Goal: Use online tool/utility: Utilize a website feature to perform a specific function

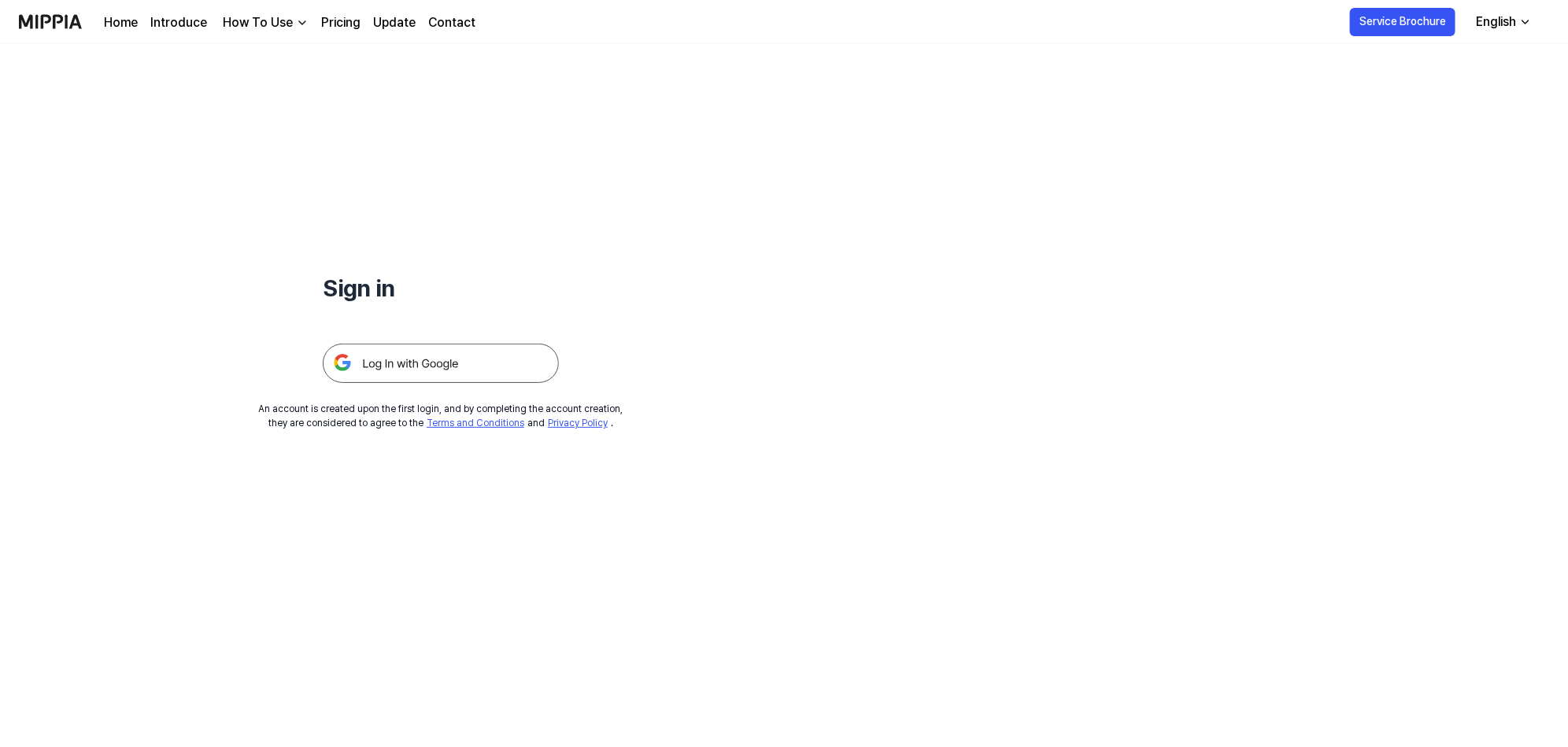
click at [380, 367] on img at bounding box center [441, 363] width 236 height 40
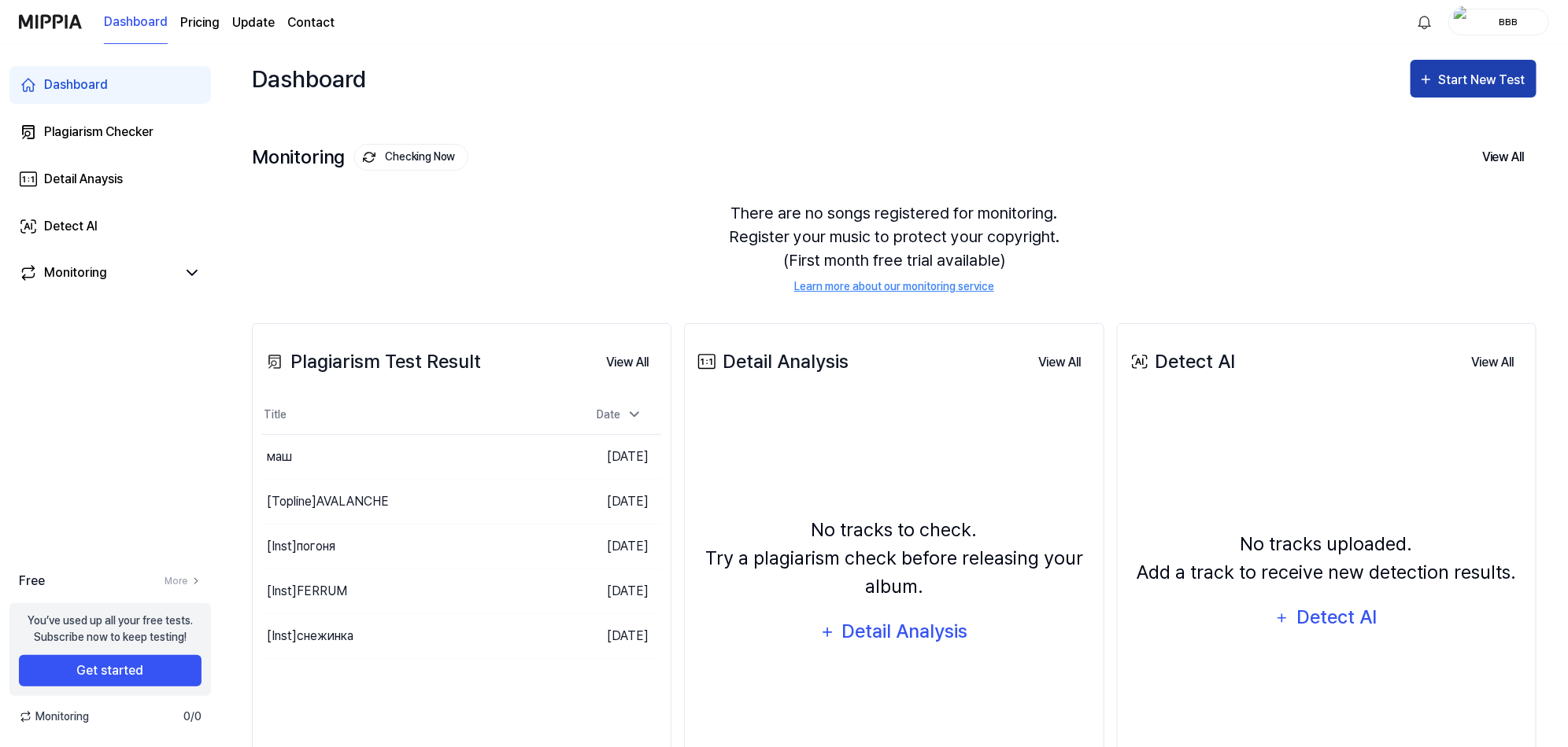
click at [1448, 79] on div "Start New Test" at bounding box center [1483, 80] width 90 height 21
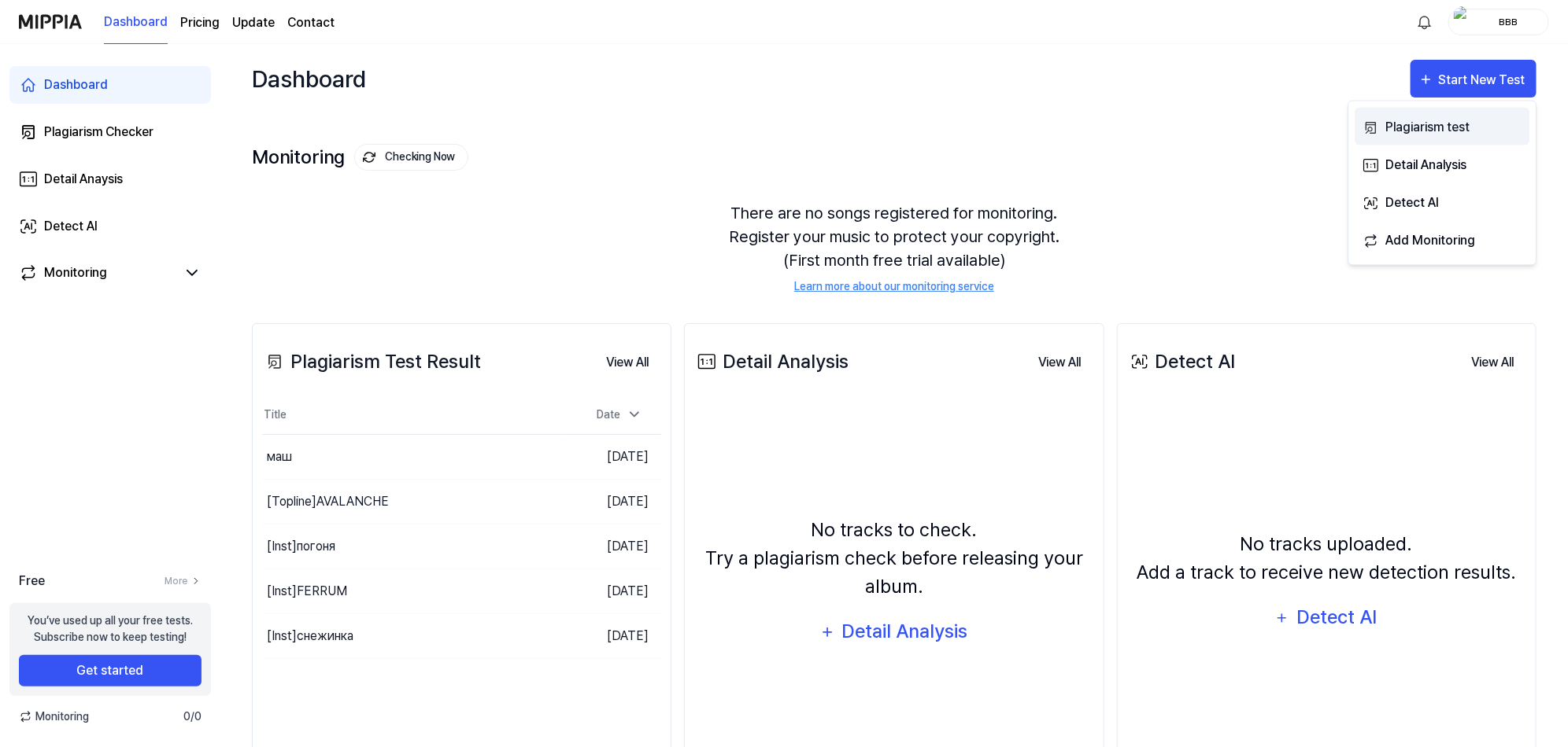
click at [1434, 126] on div "Plagiarism test" at bounding box center [1454, 128] width 137 height 21
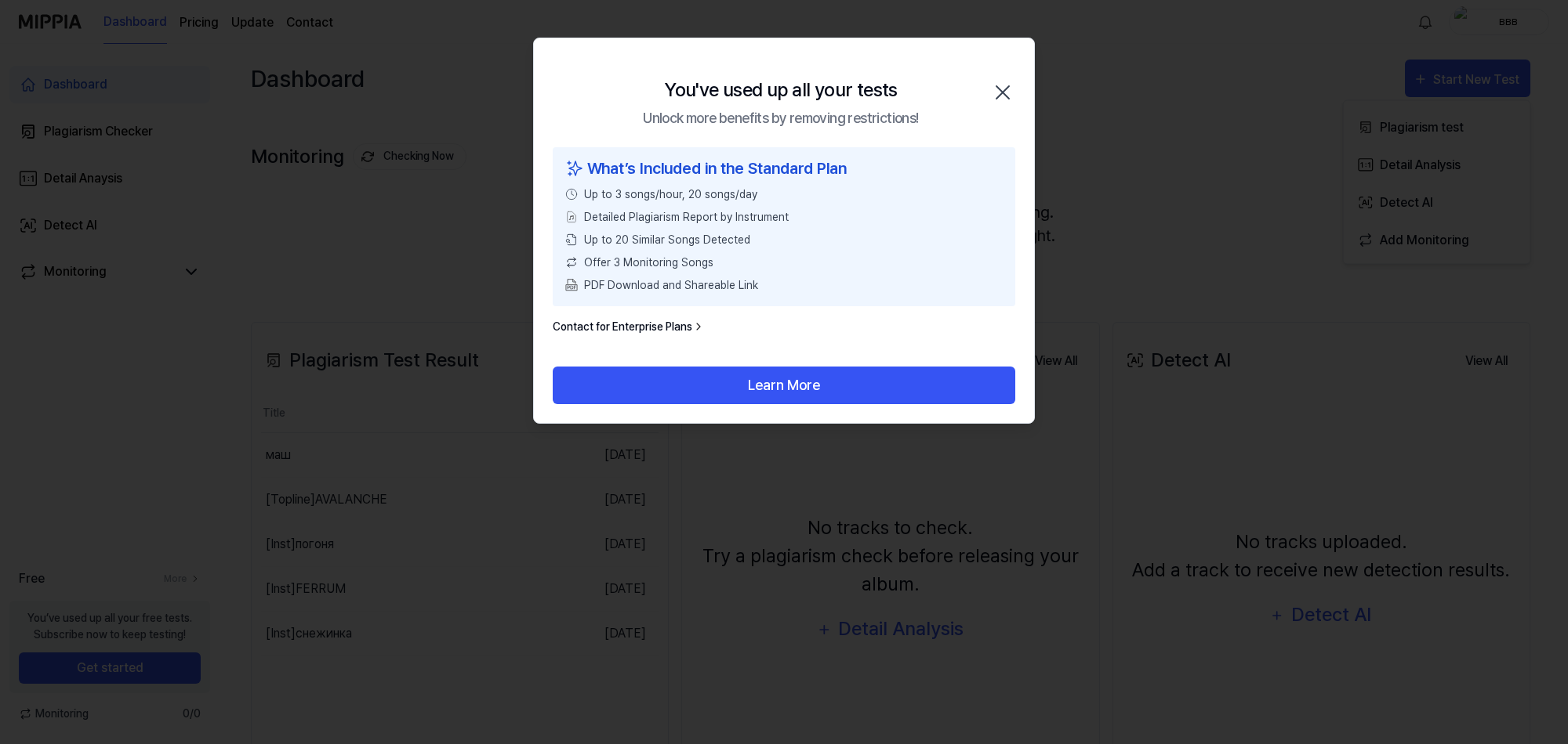
click at [997, 88] on icon "button" at bounding box center [1003, 92] width 25 height 25
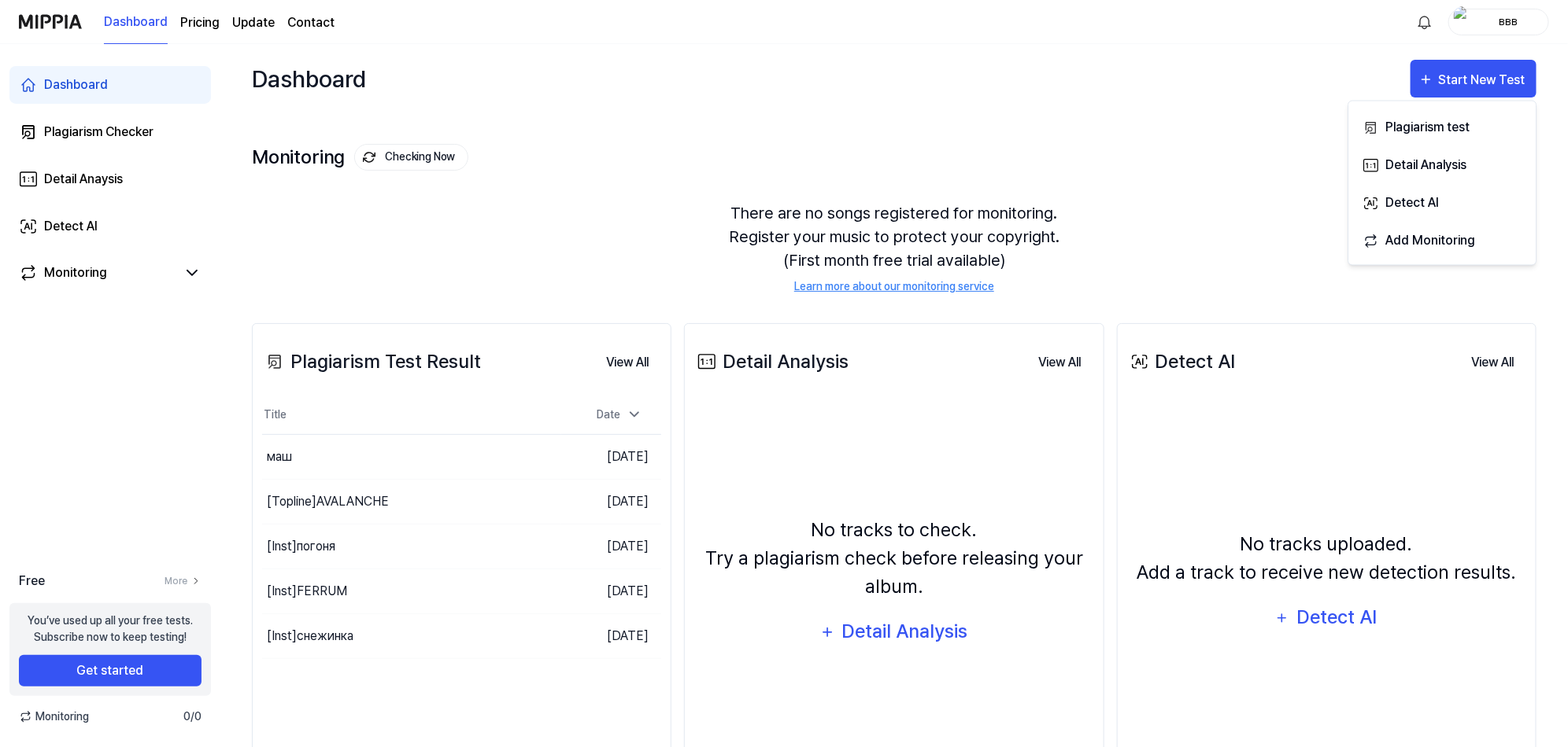
click at [1508, 18] on div "ввв" at bounding box center [1508, 21] width 61 height 17
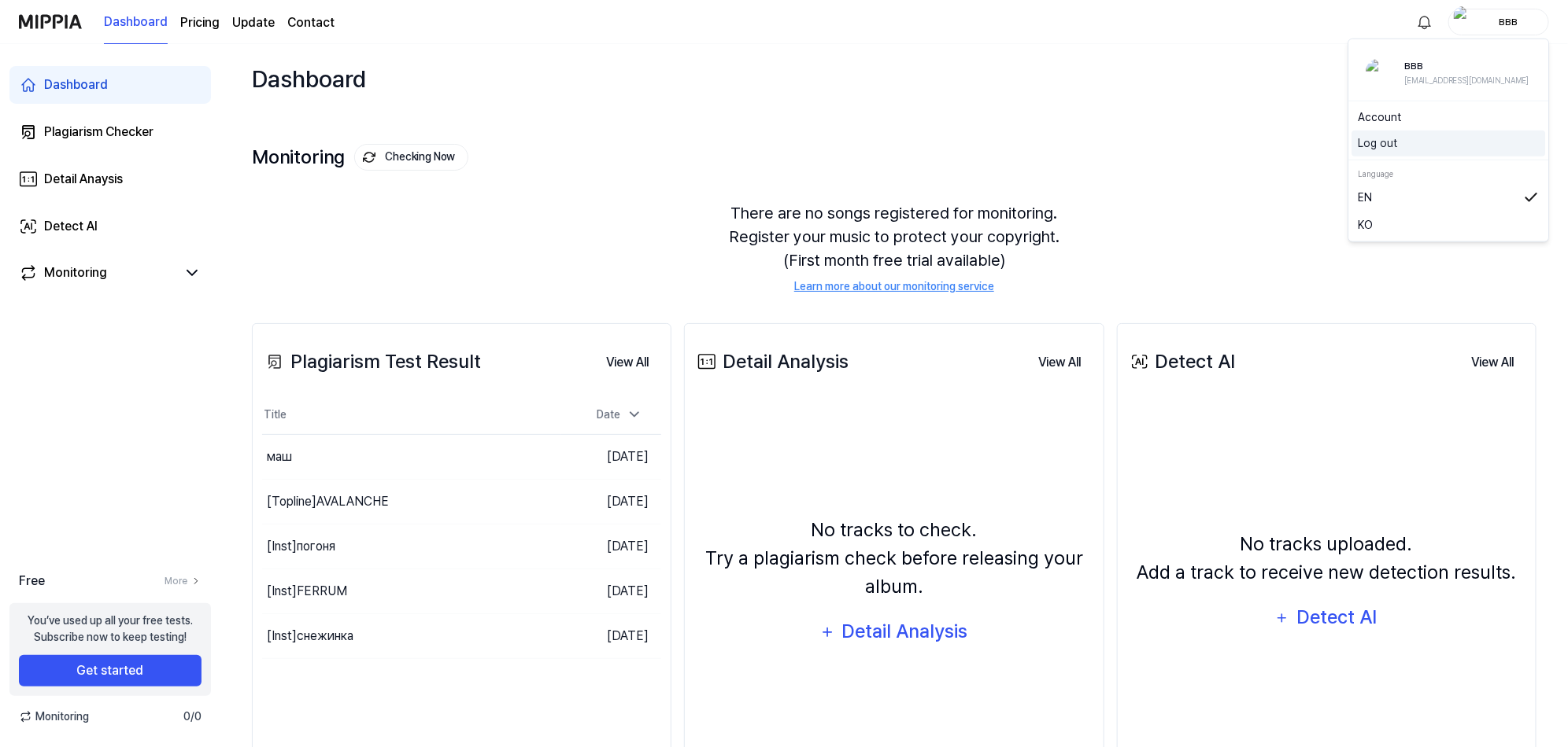
click at [1388, 139] on button "Log out" at bounding box center [1449, 144] width 181 height 17
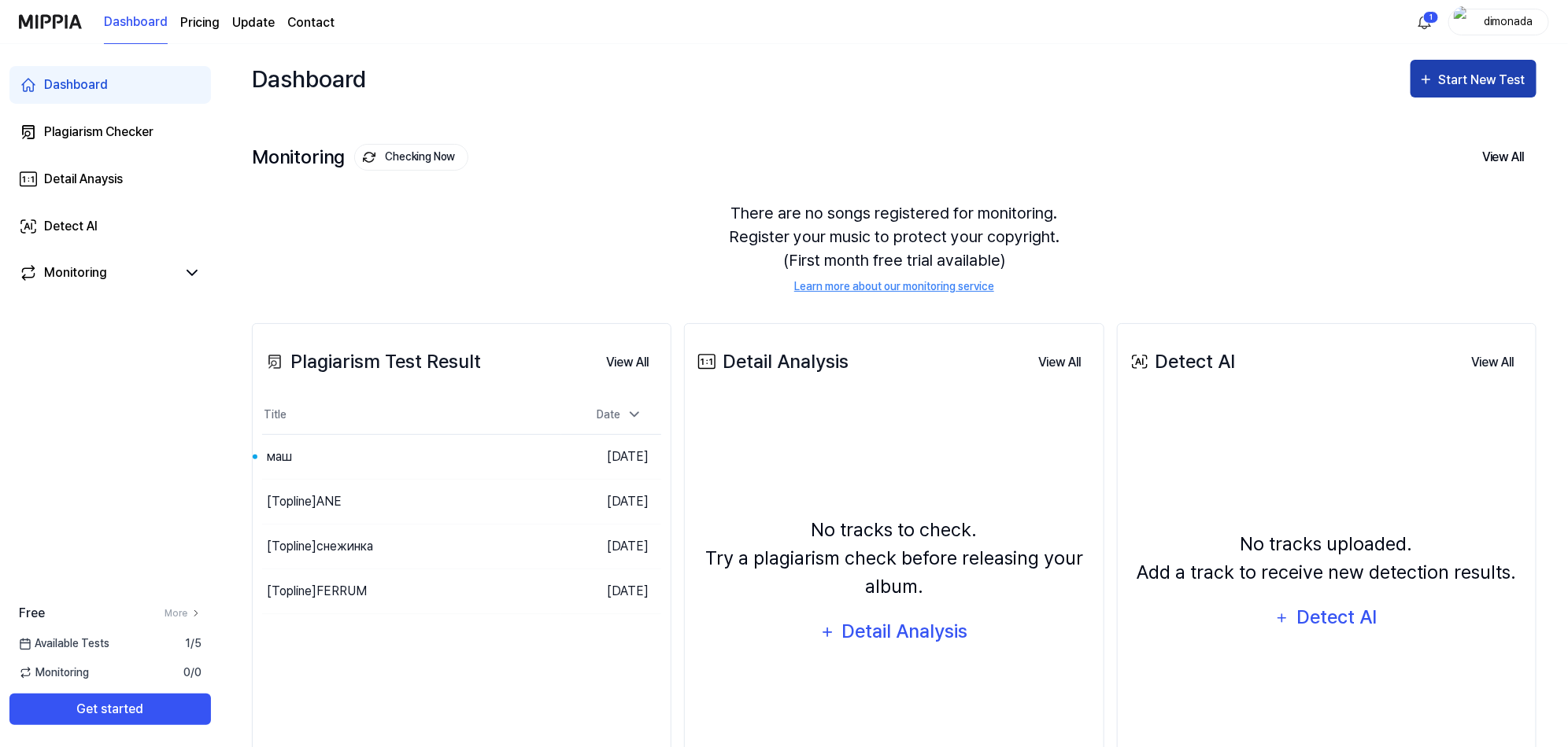
click at [1461, 76] on div "Start New Test" at bounding box center [1483, 80] width 90 height 21
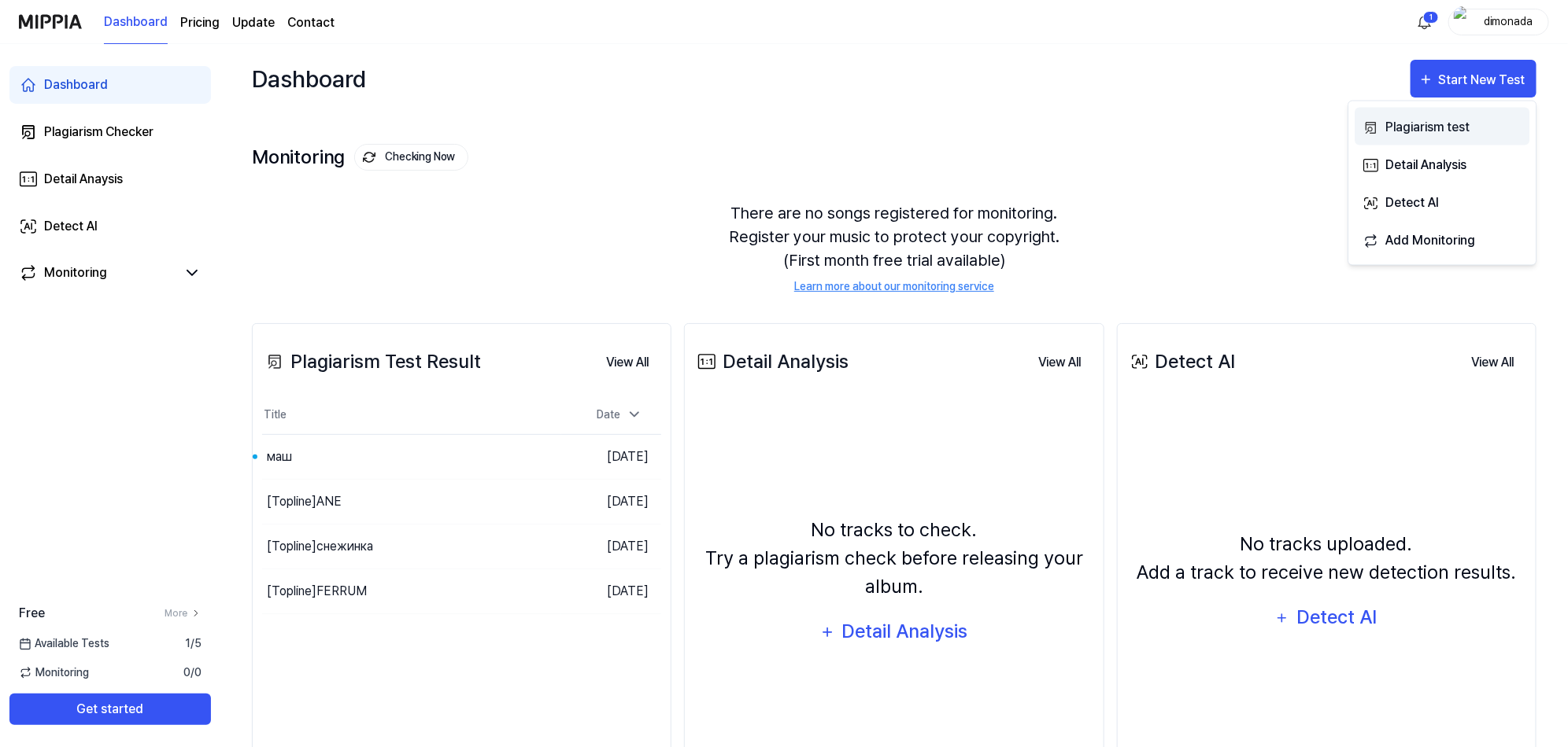
click at [1457, 125] on div "Plagiarism test" at bounding box center [1454, 128] width 137 height 21
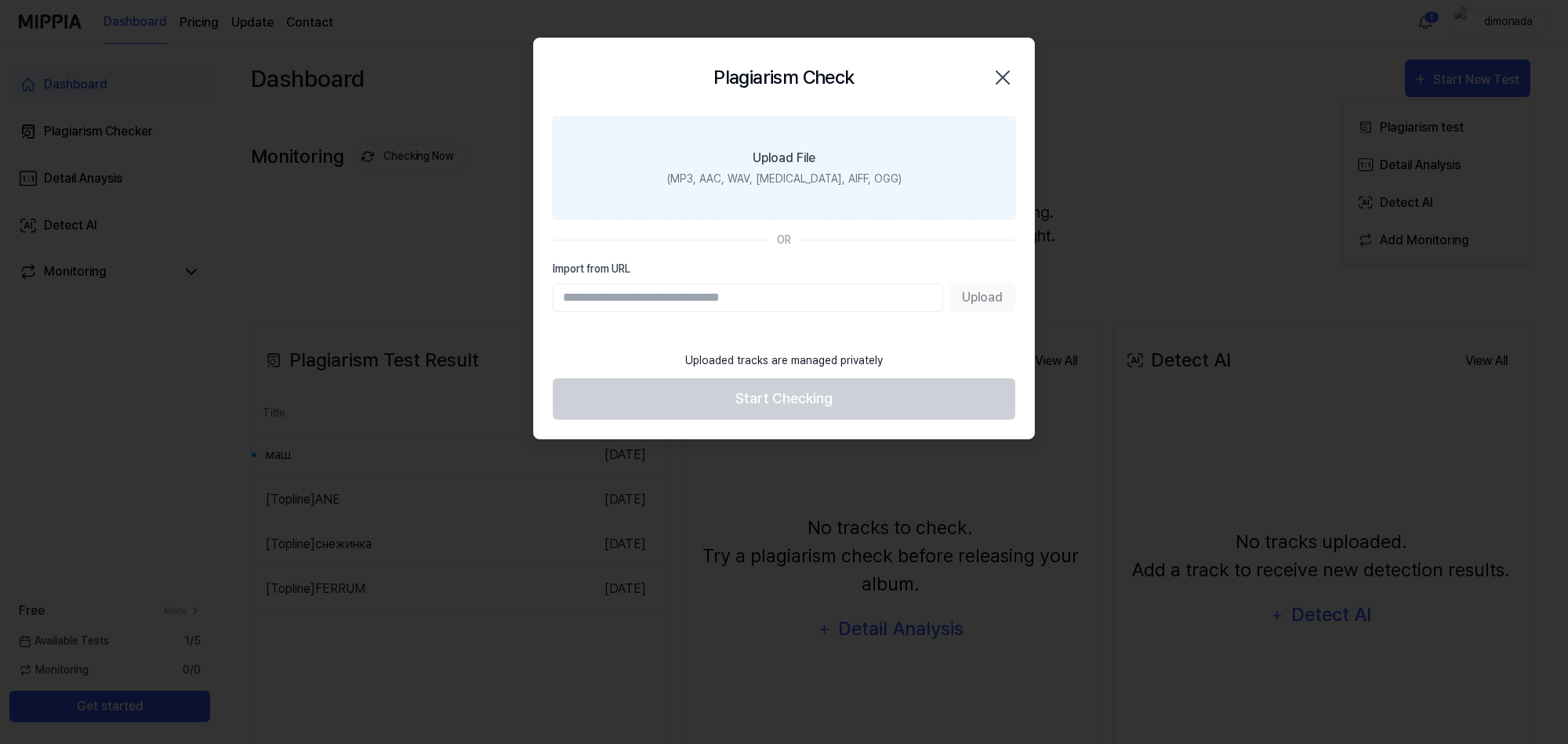
click at [832, 167] on label "Upload File (MP3, AAC, WAV, FLAC, AIFF, OGG)" at bounding box center [783, 168] width 462 height 103
click at [0, 0] on input "Upload File (MP3, AAC, WAV, FLAC, AIFF, OGG)" at bounding box center [0, 0] width 0 height 0
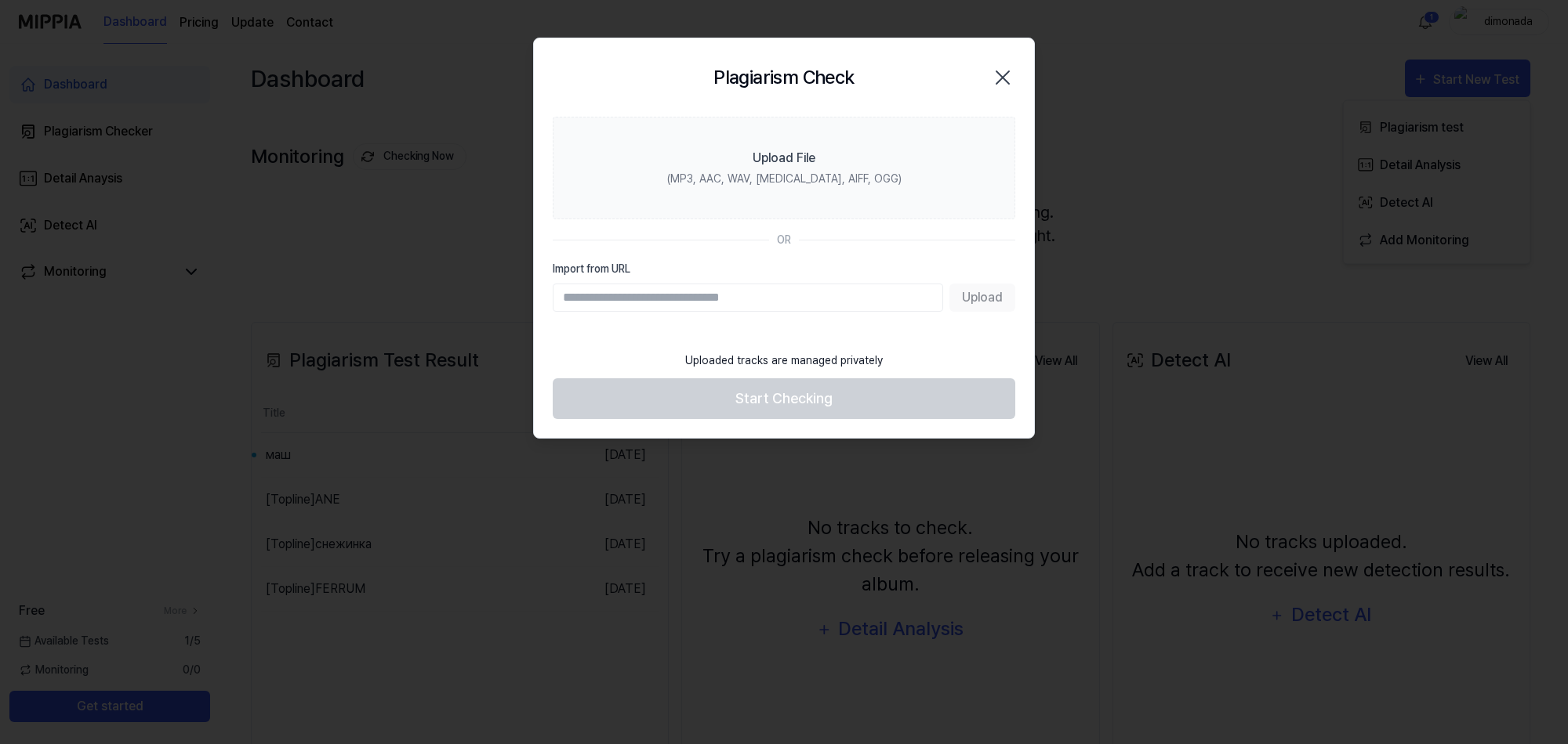
click at [1008, 75] on icon "button" at bounding box center [1003, 77] width 25 height 25
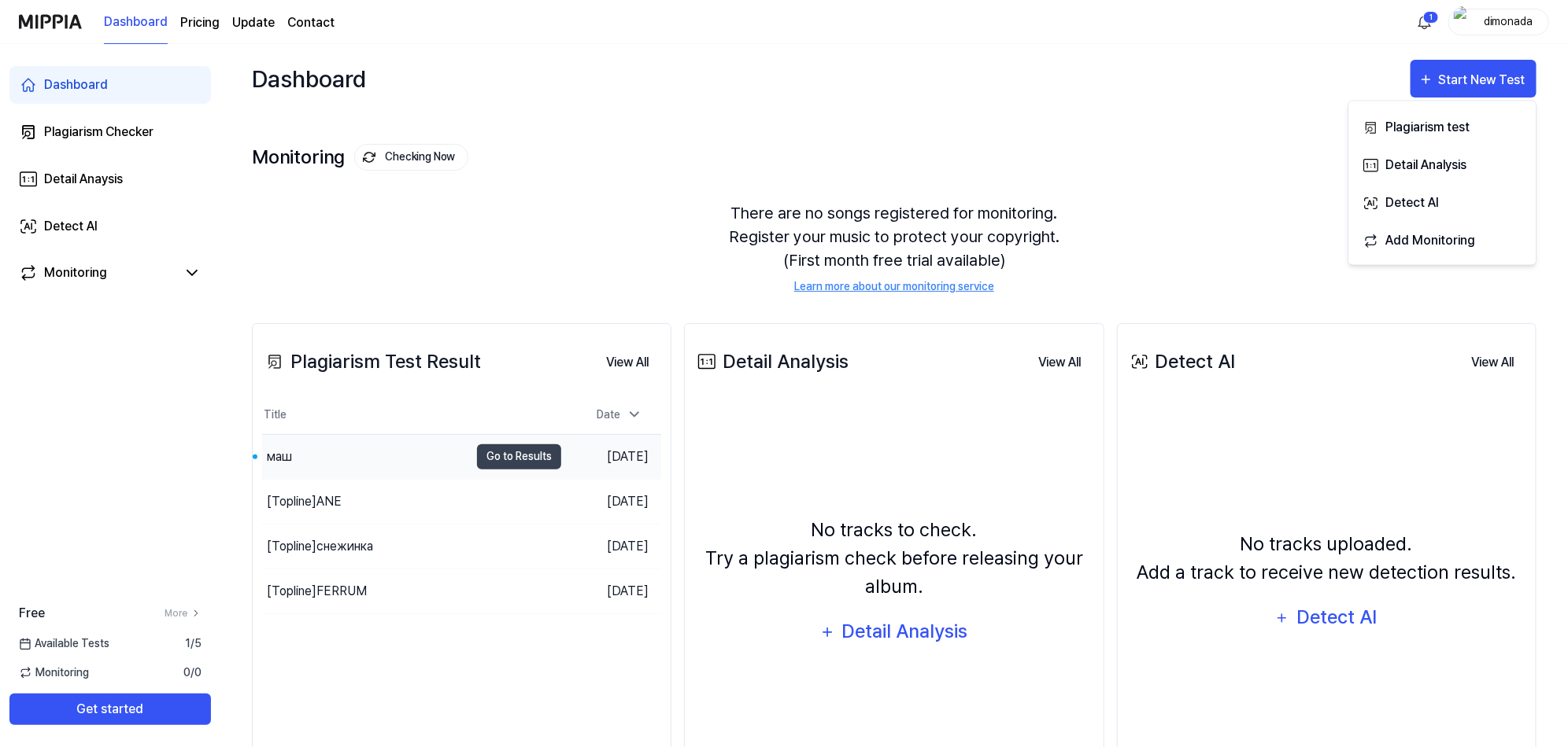
click at [280, 457] on div "маш" at bounding box center [279, 457] width 25 height 19
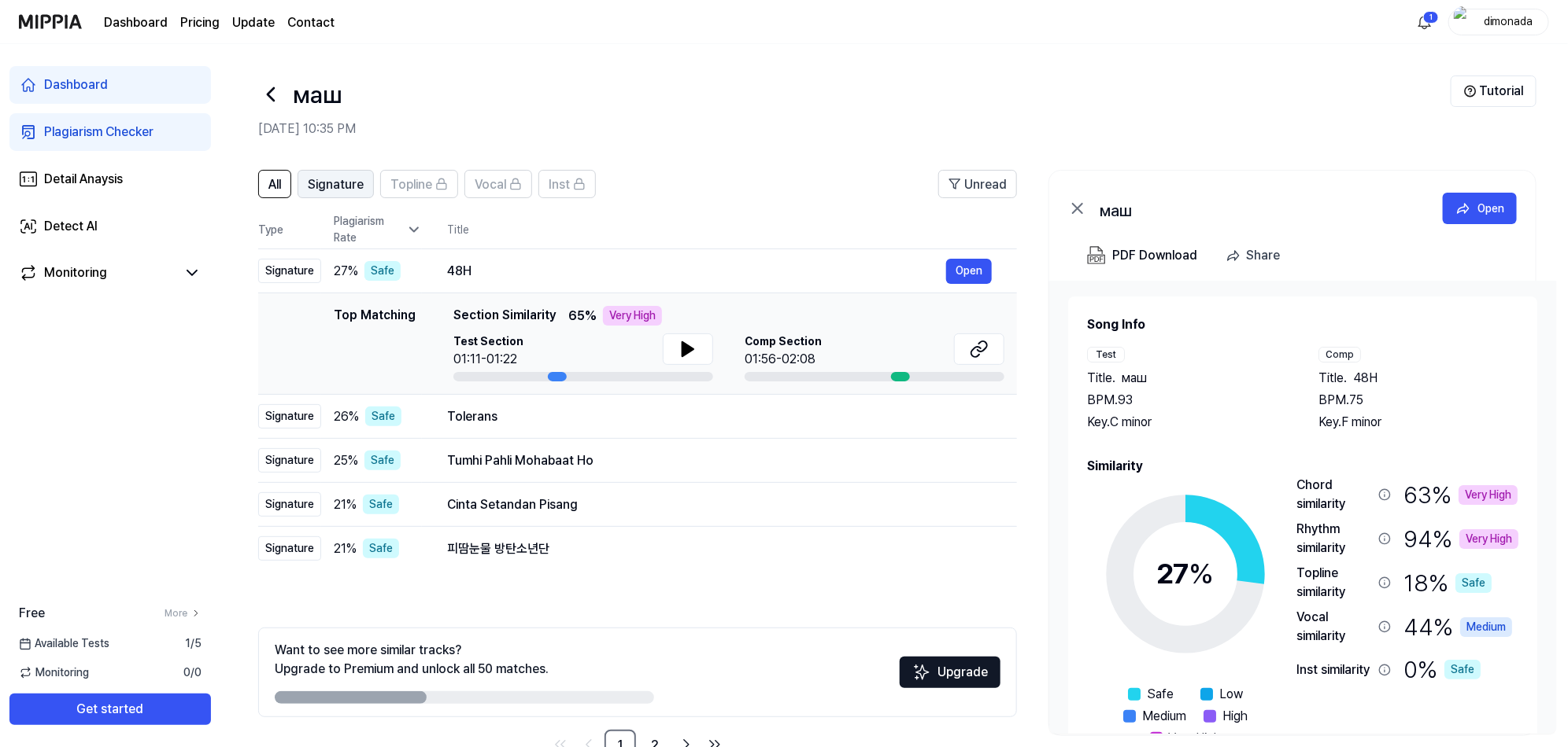
click at [363, 193] on span "Signature" at bounding box center [336, 185] width 56 height 19
click at [689, 341] on icon at bounding box center [688, 350] width 19 height 19
click at [964, 275] on button "Open" at bounding box center [969, 271] width 46 height 25
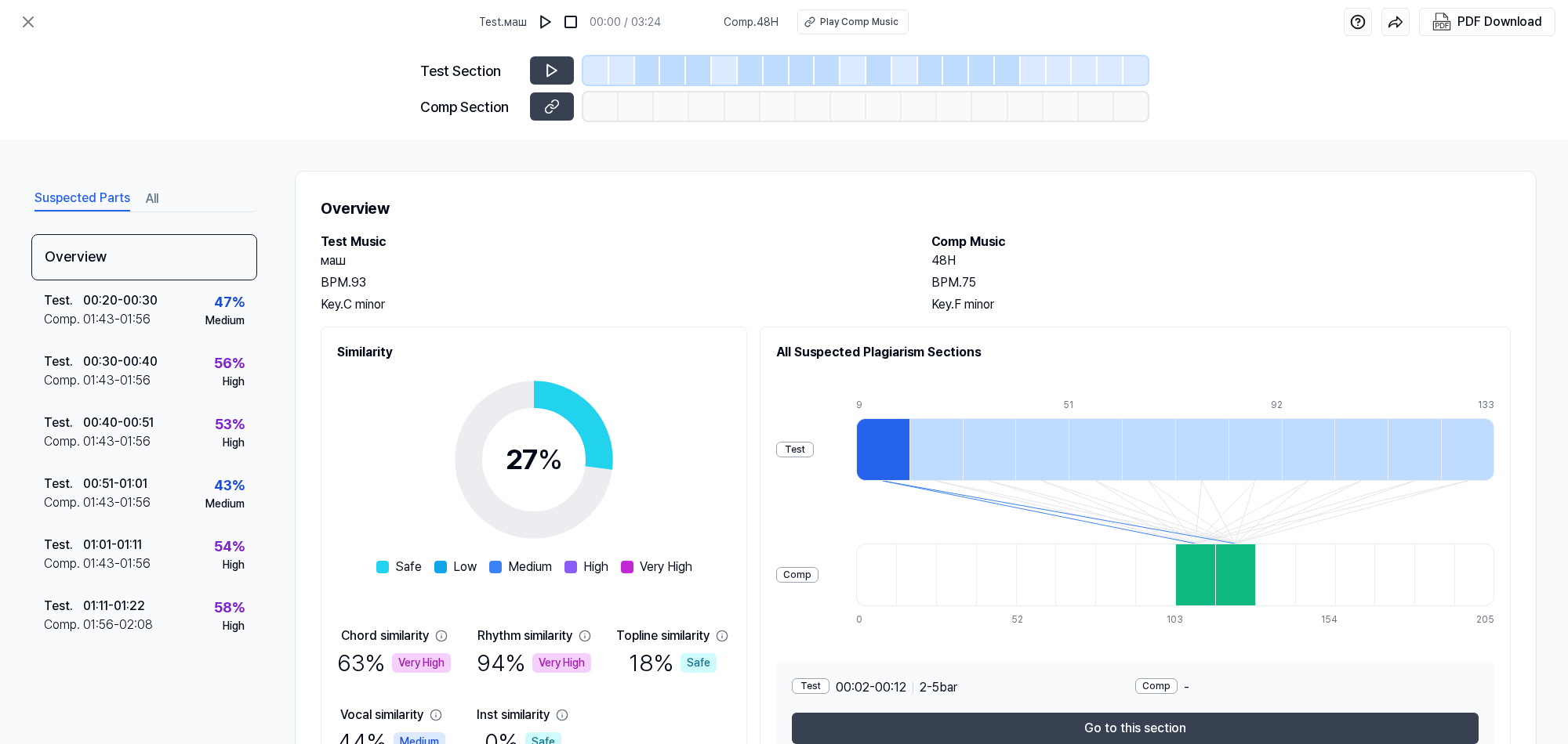
scroll to position [88, 0]
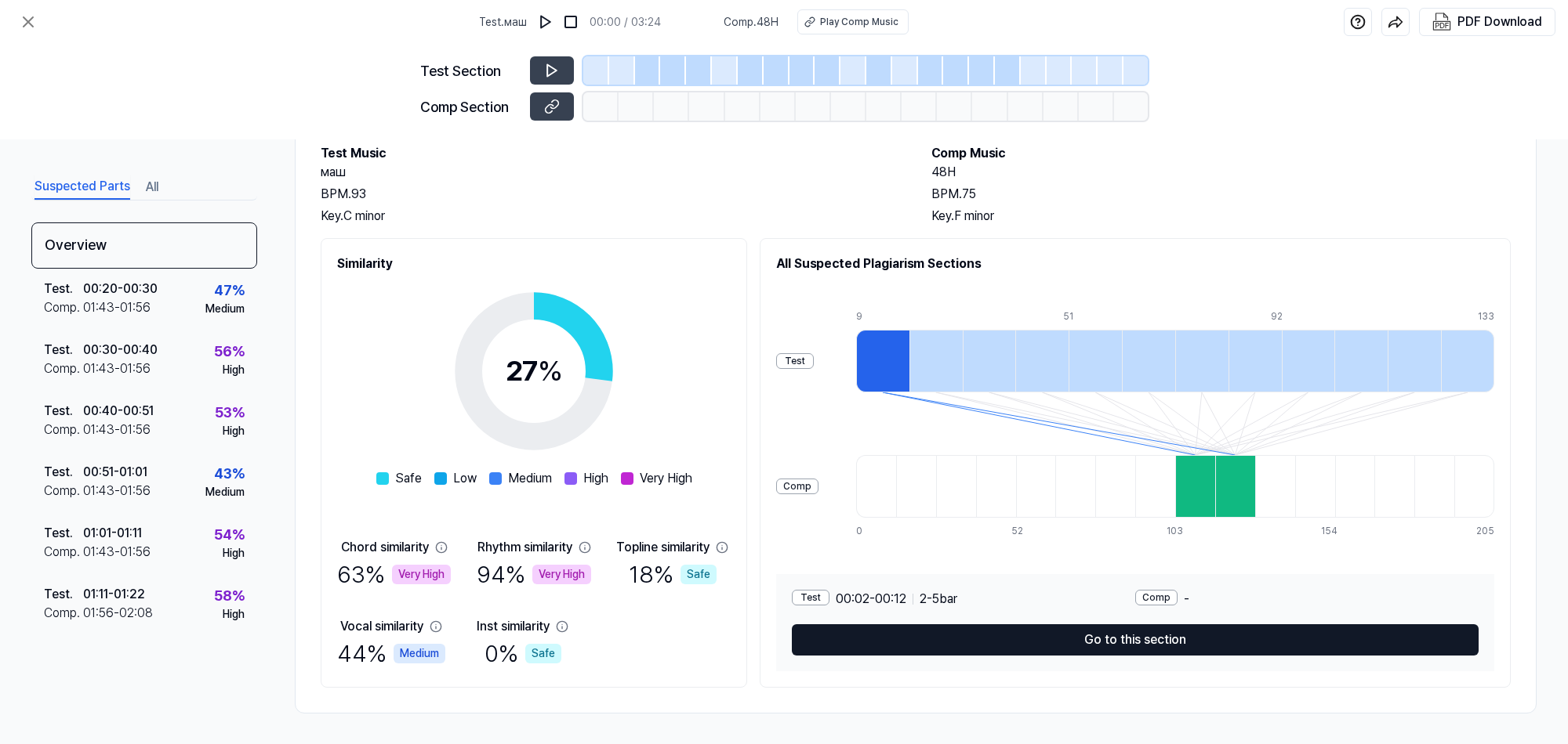
click at [1140, 633] on button "Go to this section" at bounding box center [1135, 641] width 687 height 32
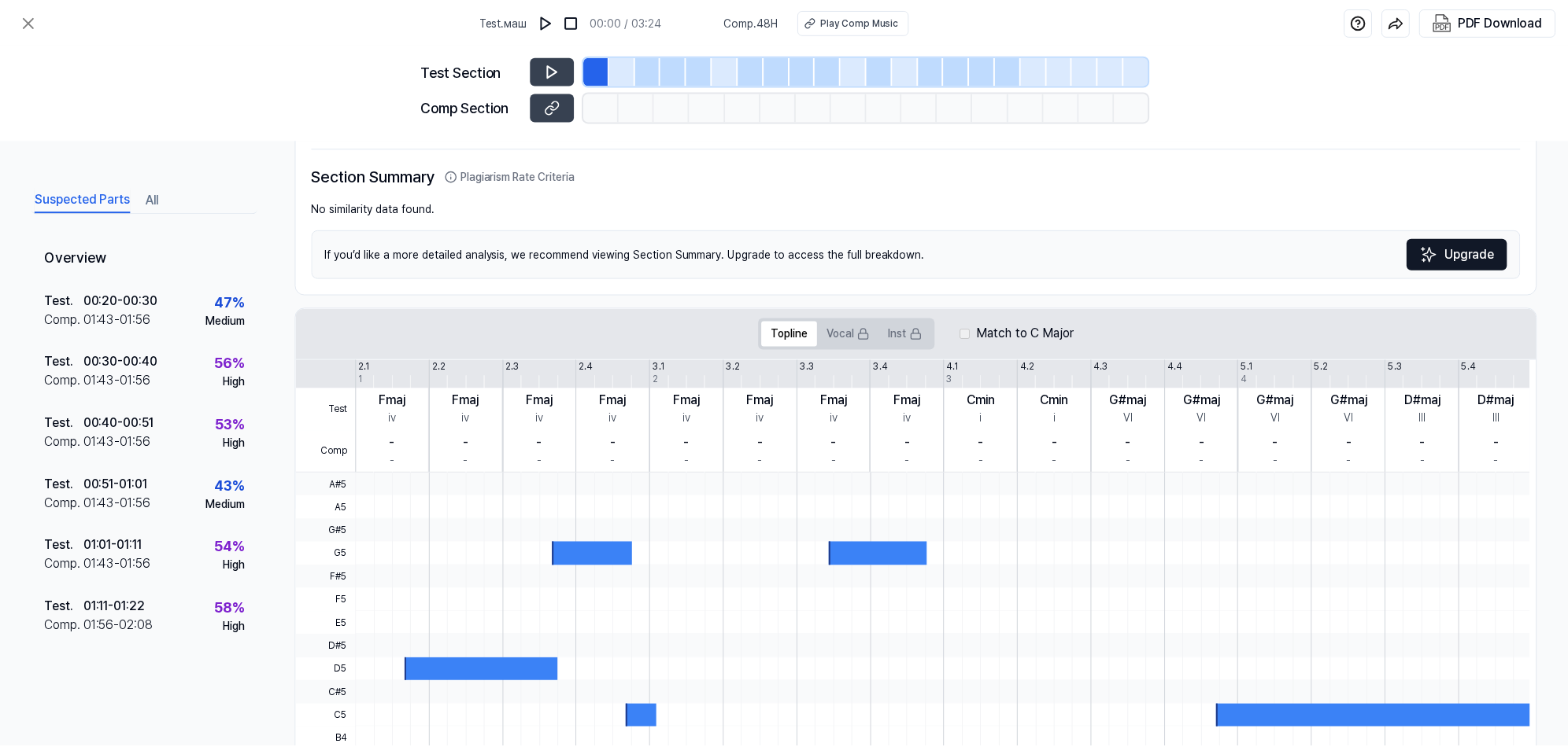
scroll to position [0, 0]
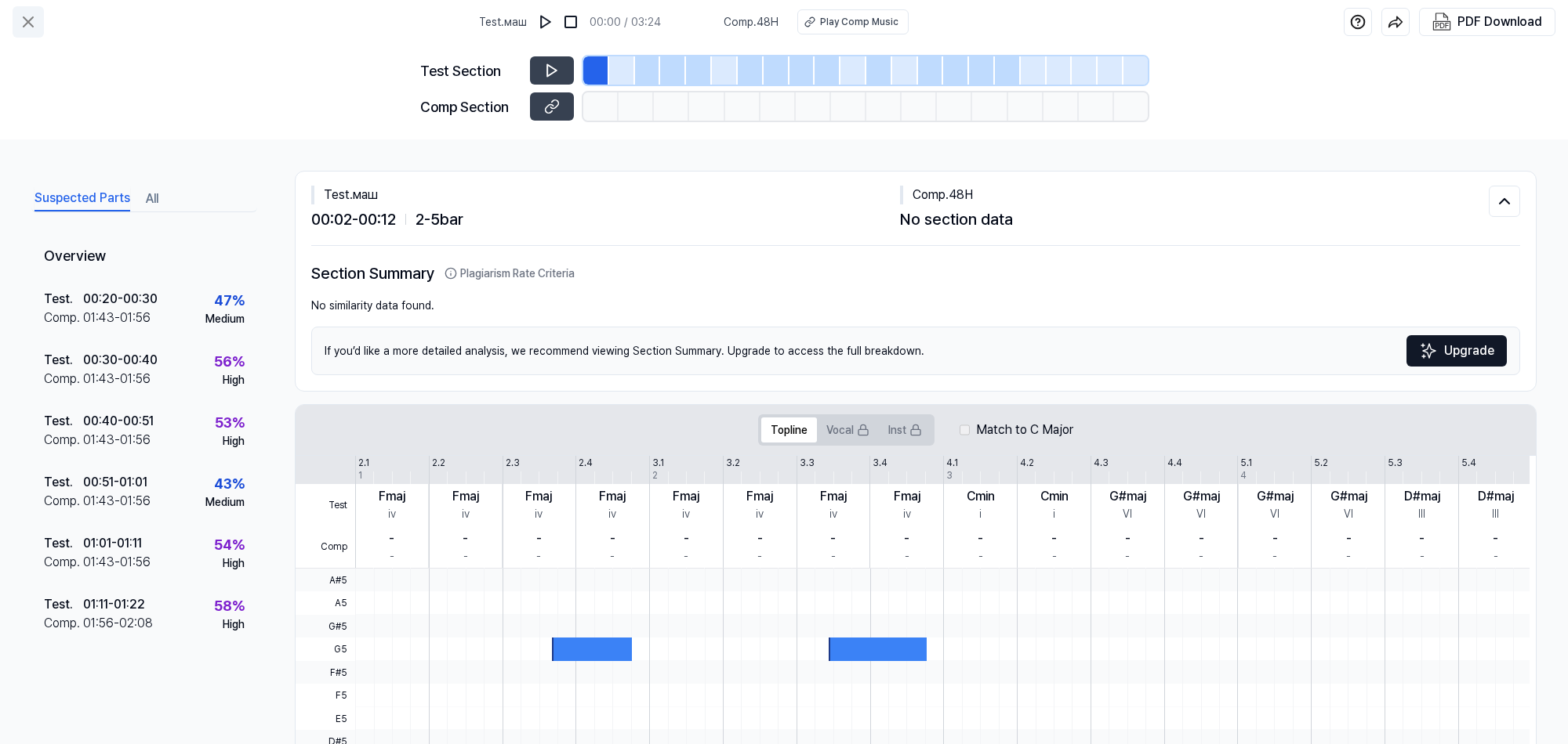
click at [24, 25] on icon at bounding box center [28, 22] width 19 height 19
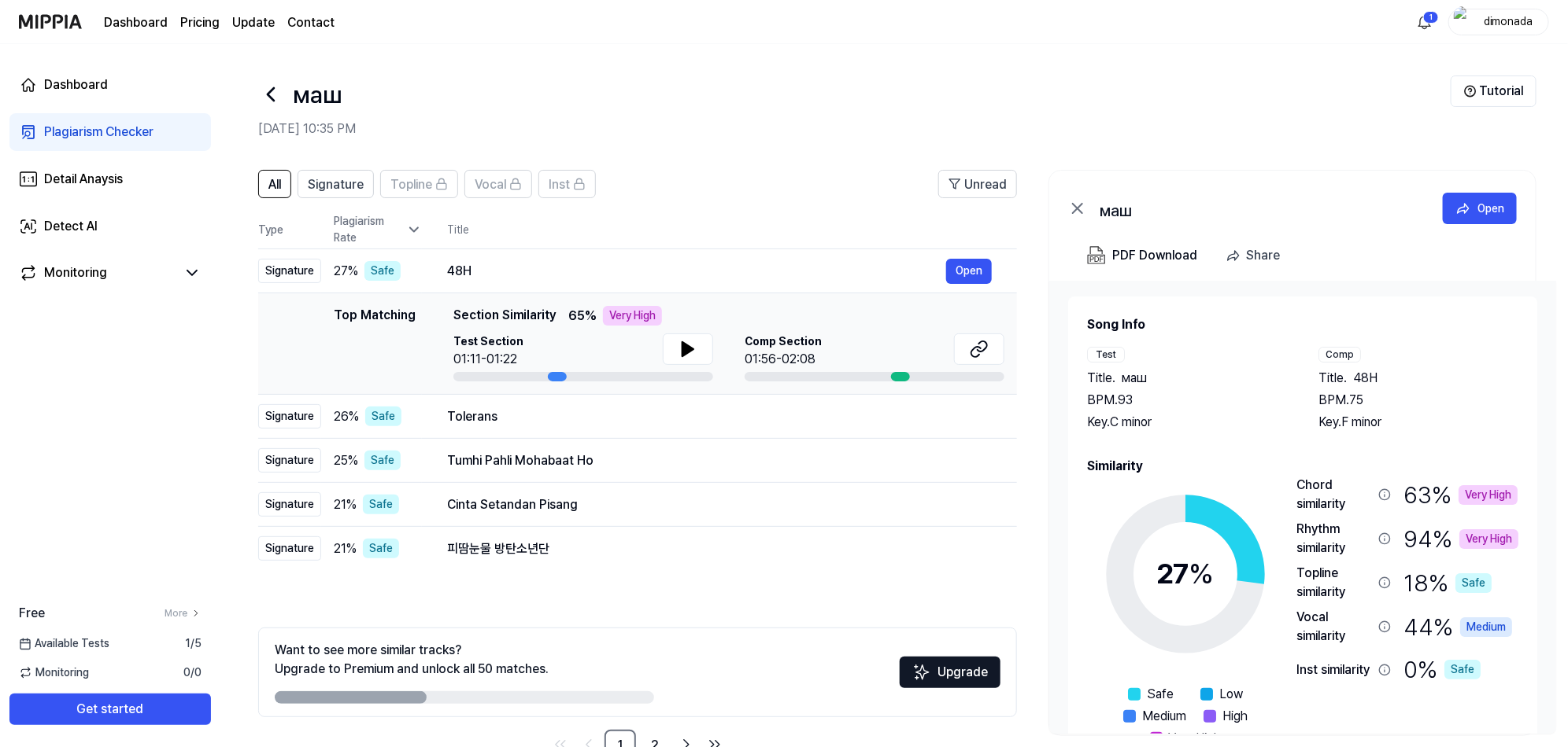
scroll to position [45, 0]
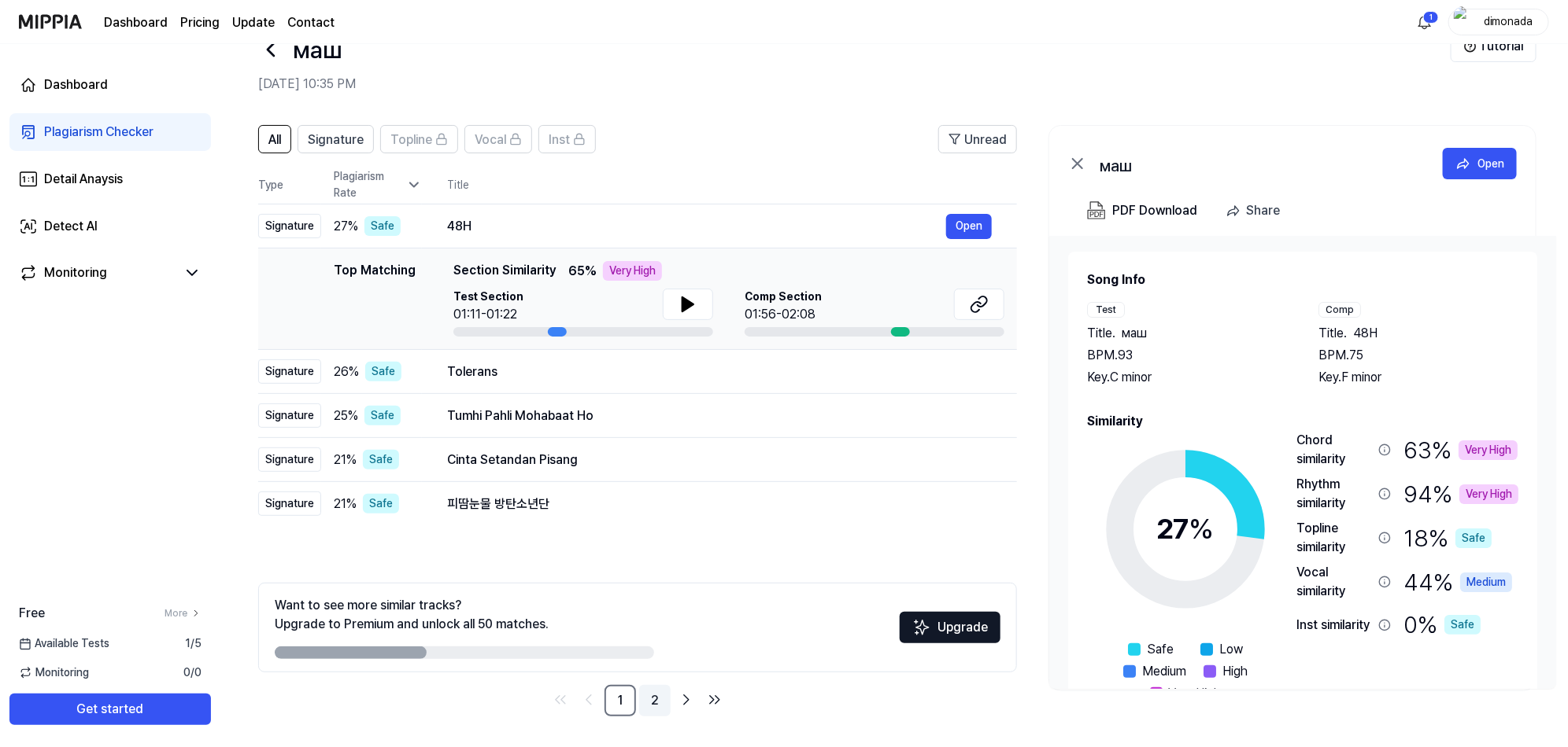
click at [657, 704] on link "2" at bounding box center [655, 701] width 32 height 32
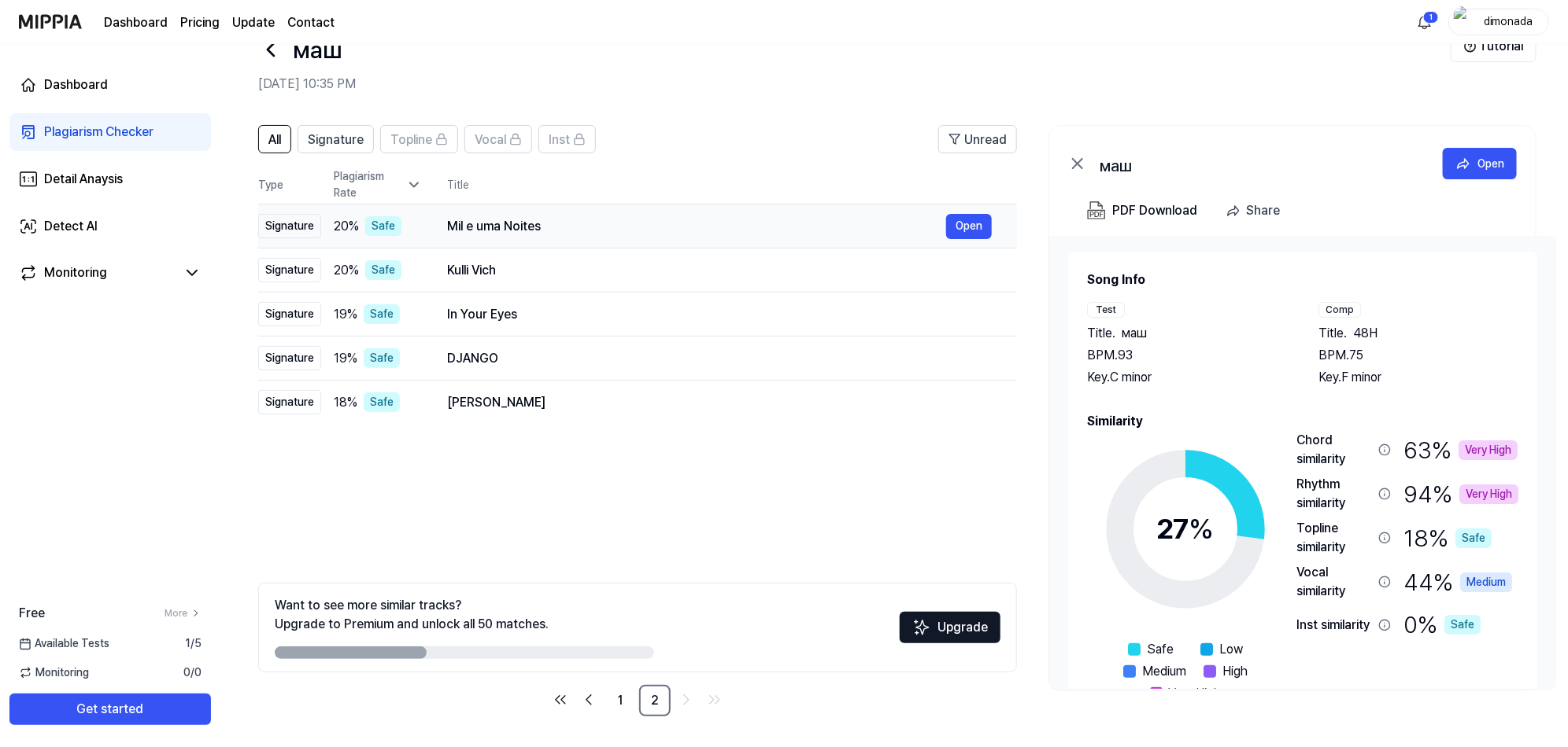
drag, startPoint x: 540, startPoint y: 228, endPoint x: 447, endPoint y: 229, distance: 93.0
click at [449, 229] on div "Mil e uma Noites" at bounding box center [696, 227] width 499 height 19
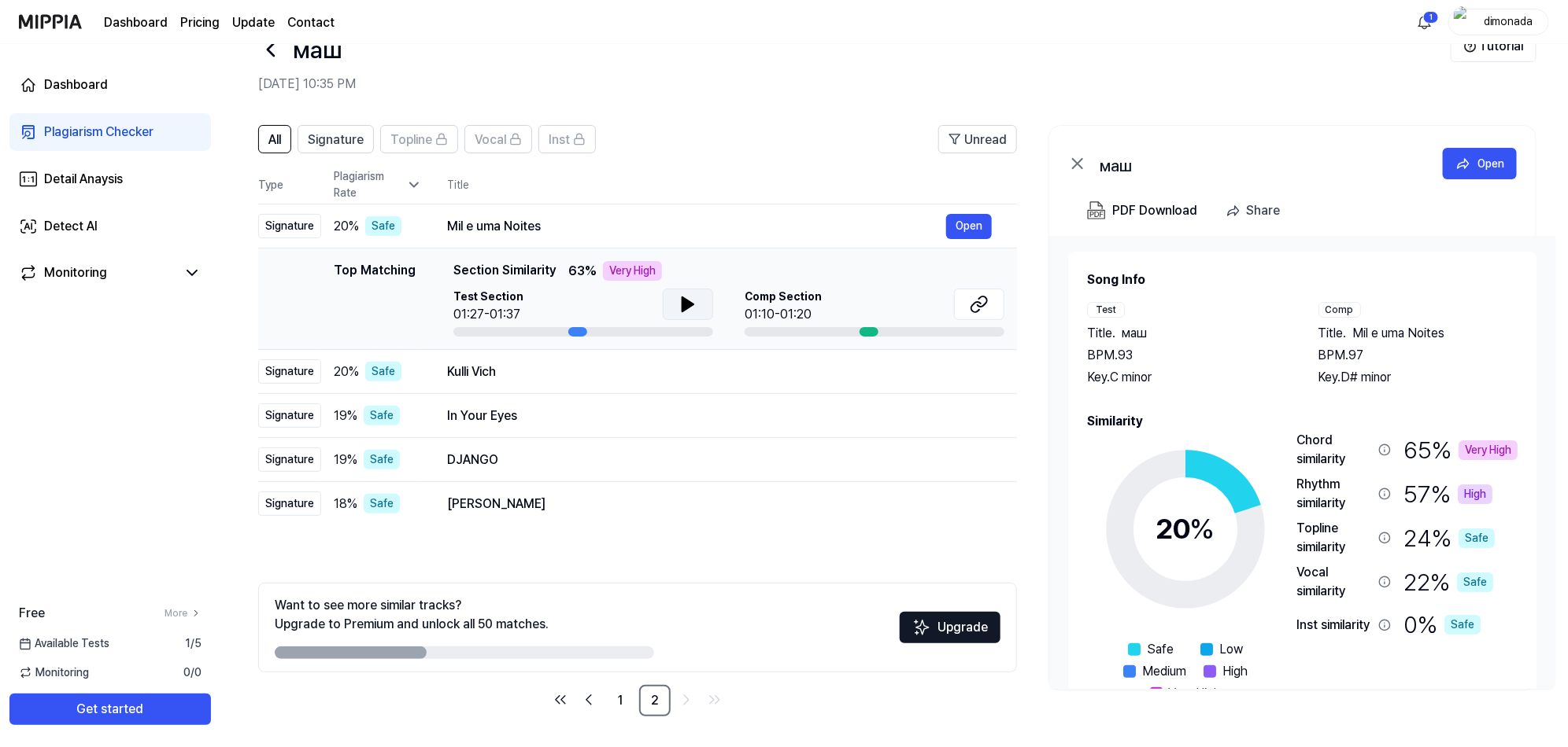
click at [685, 305] on icon at bounding box center [688, 305] width 11 height 14
click at [685, 305] on icon at bounding box center [685, 305] width 3 height 13
drag, startPoint x: 548, startPoint y: 229, endPoint x: 442, endPoint y: 223, distance: 106.2
click at [442, 223] on td "Mil e uma Noites Open" at bounding box center [720, 227] width 595 height 44
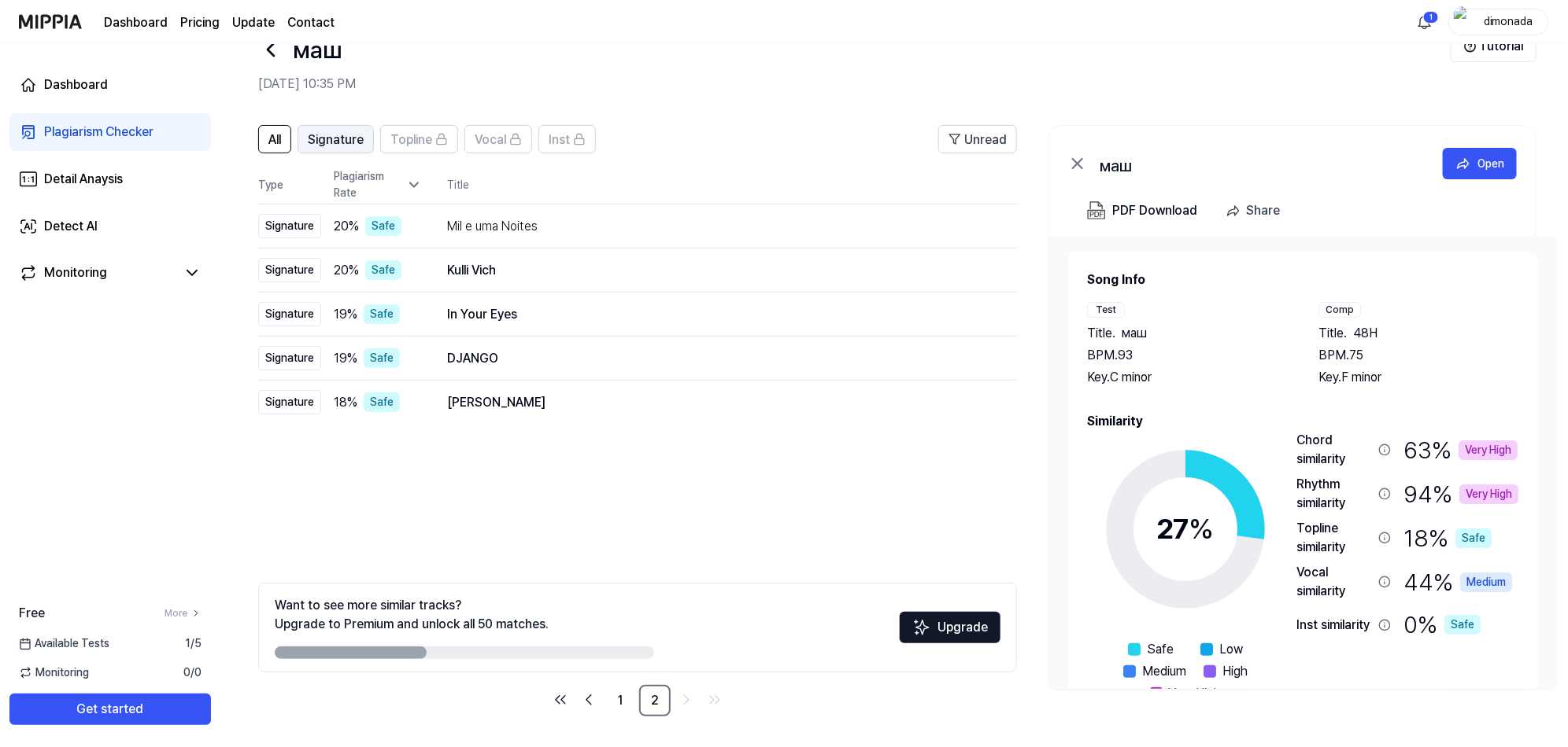
click at [327, 132] on span "Signature" at bounding box center [336, 140] width 56 height 19
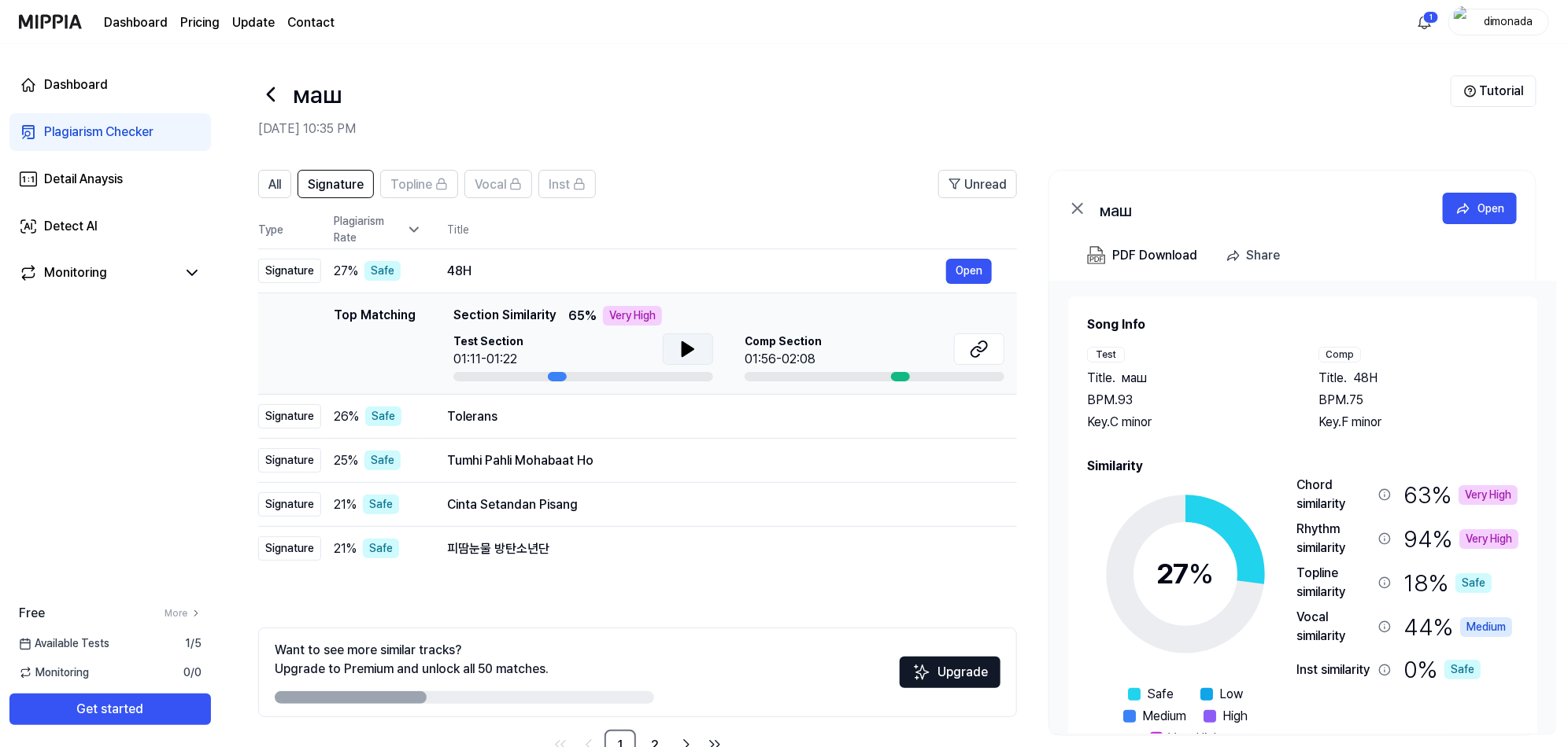
click at [689, 355] on icon at bounding box center [688, 350] width 19 height 19
click at [121, 714] on button "Get started" at bounding box center [110, 710] width 202 height 32
click at [49, 87] on div "Dashboard" at bounding box center [76, 85] width 63 height 19
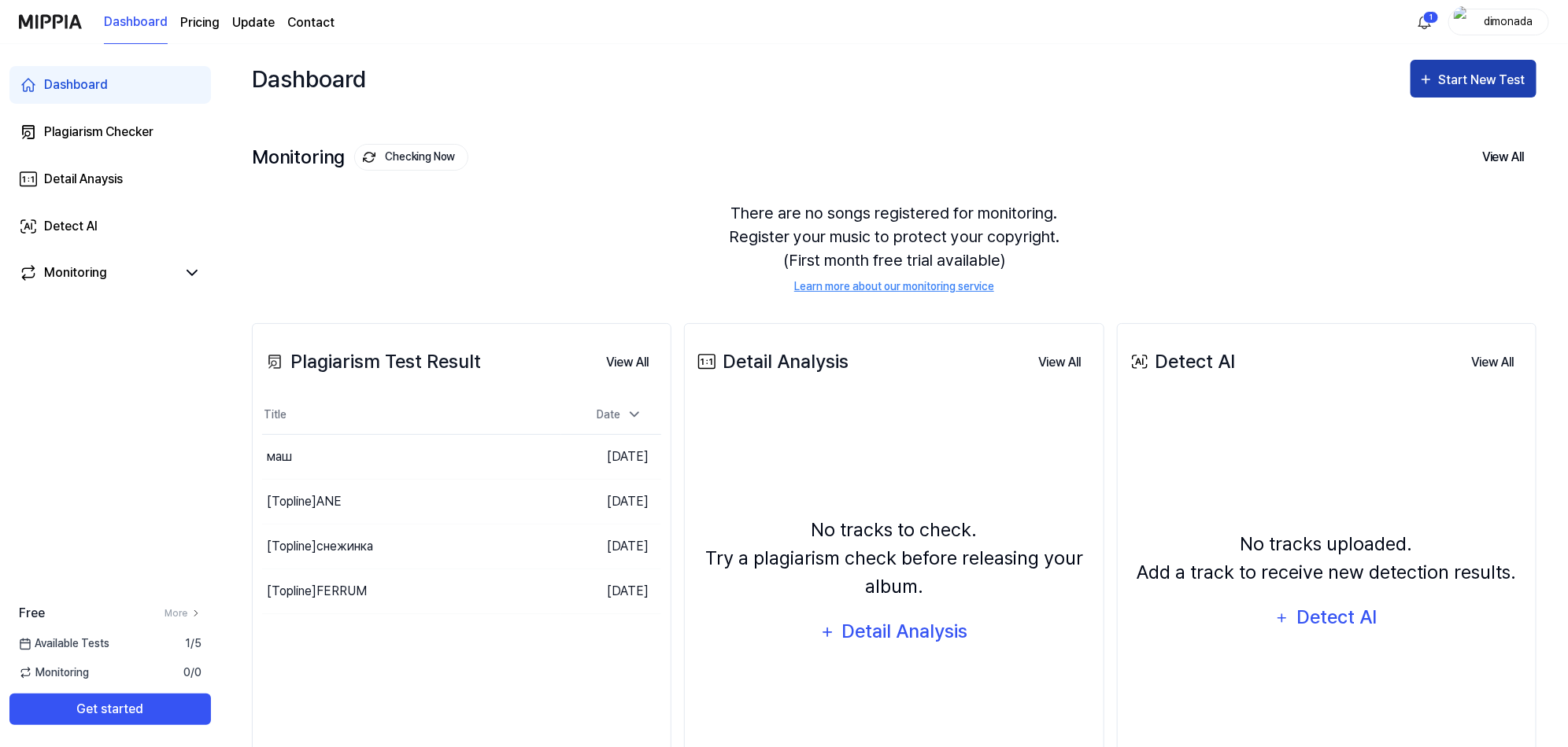
click at [1497, 73] on div "Start New Test" at bounding box center [1483, 80] width 90 height 21
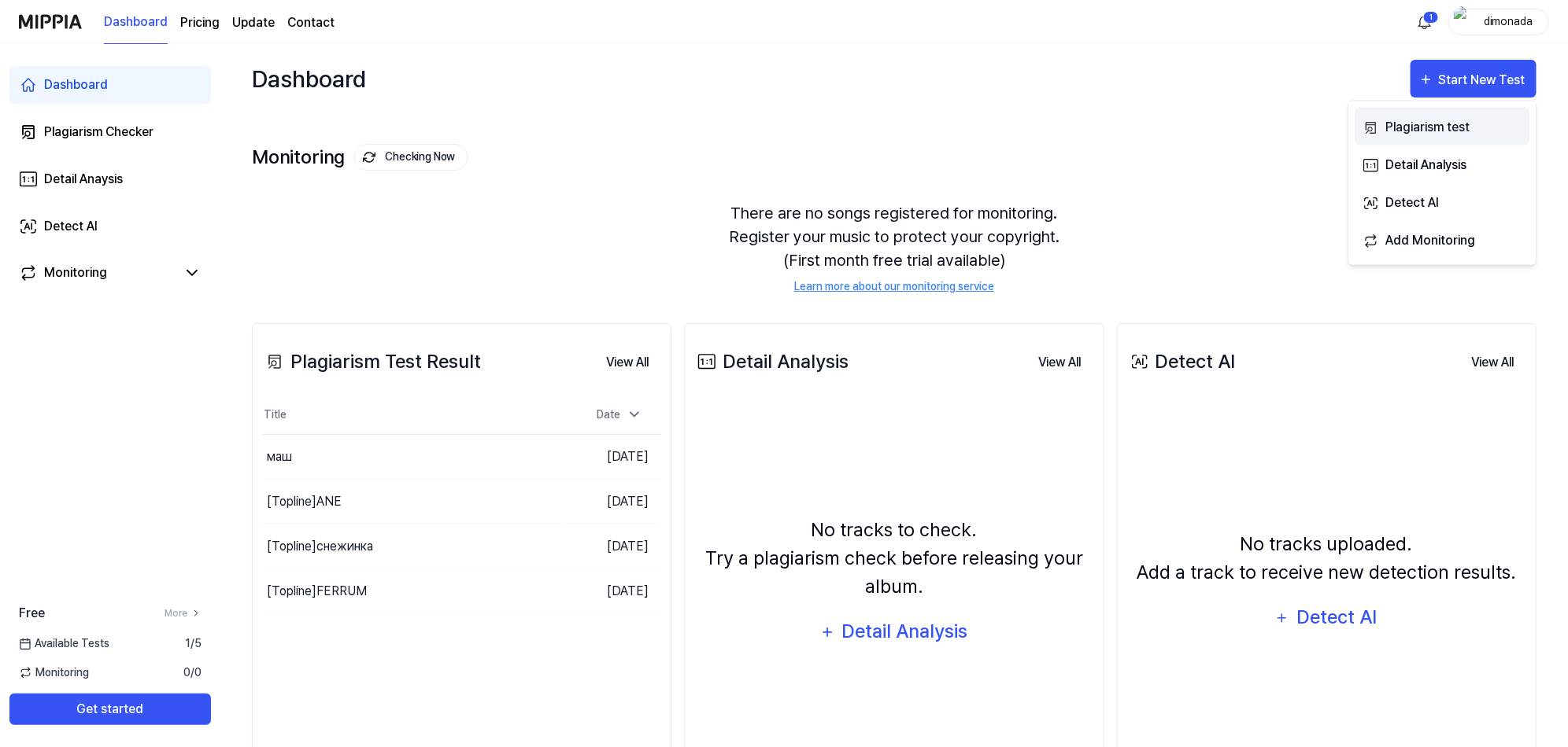
click at [1429, 121] on div "Plagiarism test" at bounding box center [1454, 128] width 137 height 21
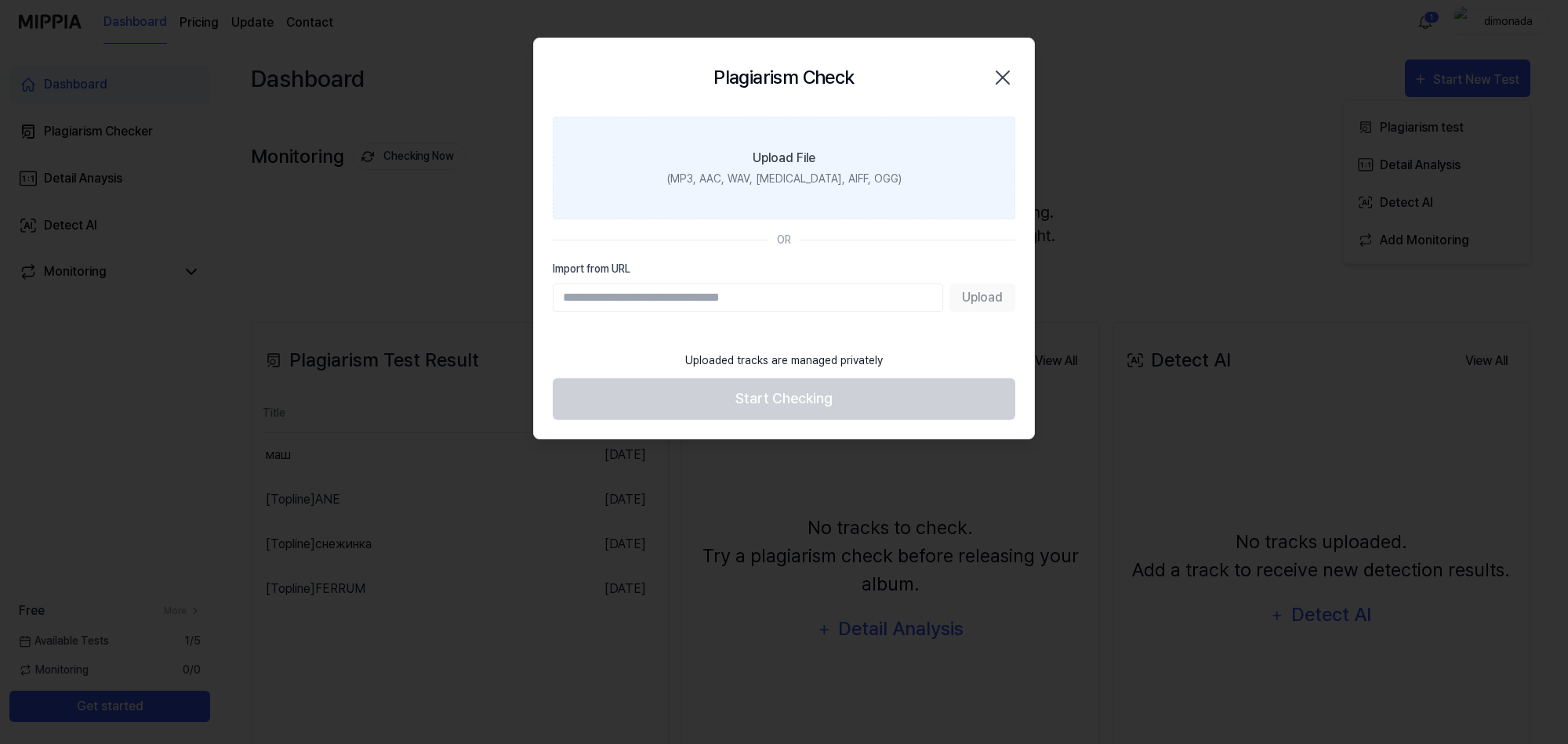
click at [573, 204] on label "Upload File (MP3, AAC, WAV, FLAC, AIFF, OGG)" at bounding box center [783, 168] width 462 height 103
click at [0, 0] on input "Upload File (MP3, AAC, WAV, FLAC, AIFF, OGG)" at bounding box center [0, 0] width 0 height 0
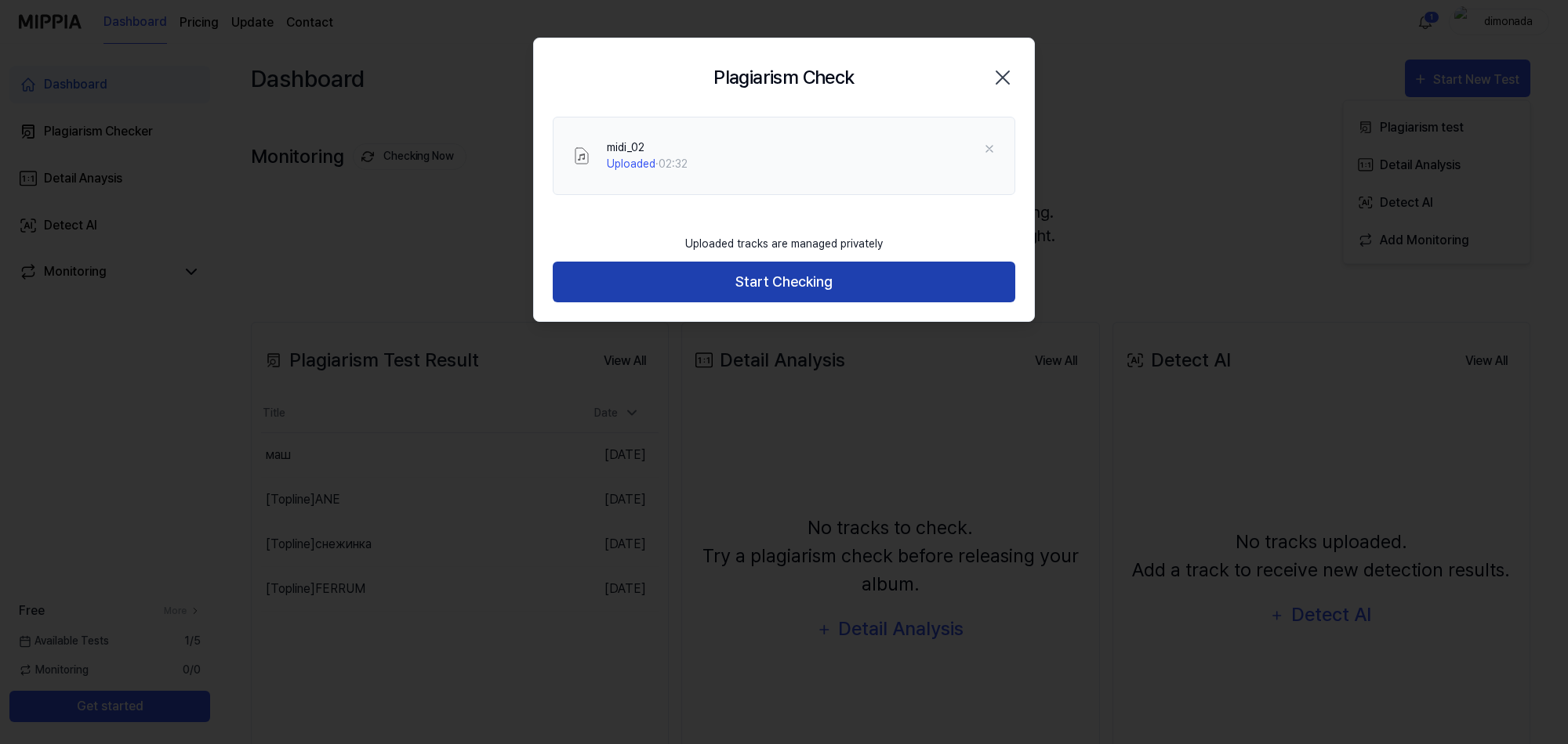
click at [800, 287] on button "Start Checking" at bounding box center [783, 282] width 462 height 42
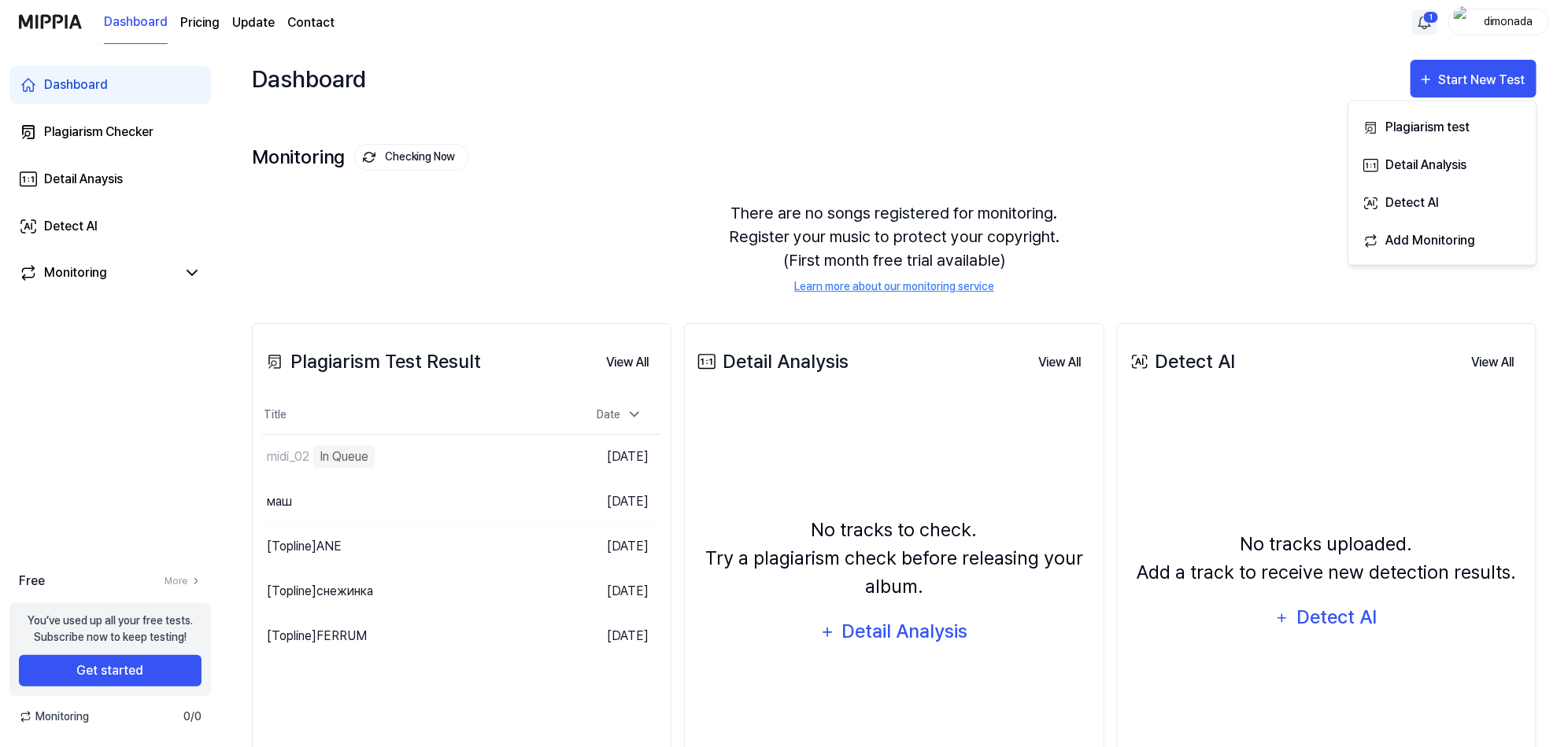
click at [1423, 18] on html "Dashboard Pricing Update Contact 1 dimonada Dashboard Plagiarism Checker Detail…" at bounding box center [784, 374] width 1568 height 747
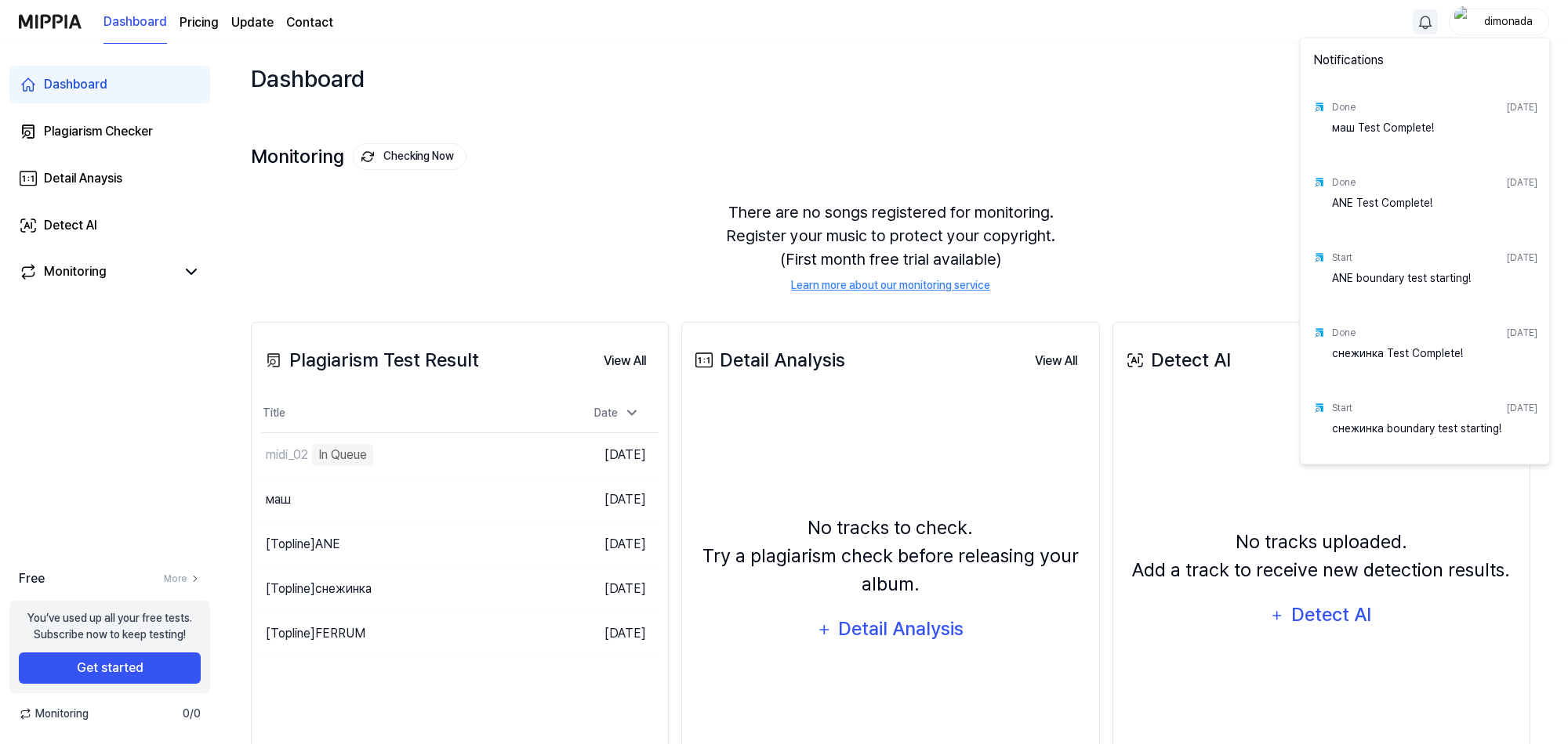
click at [1021, 141] on html "Dashboard Pricing Update Contact dimonada Dashboard Plagiarism Checker Detail A…" at bounding box center [784, 372] width 1568 height 744
